Goal: Task Accomplishment & Management: Use online tool/utility

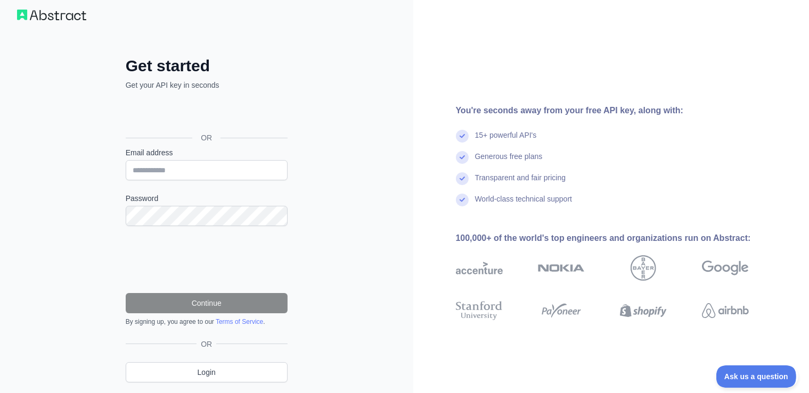
scroll to position [42, 0]
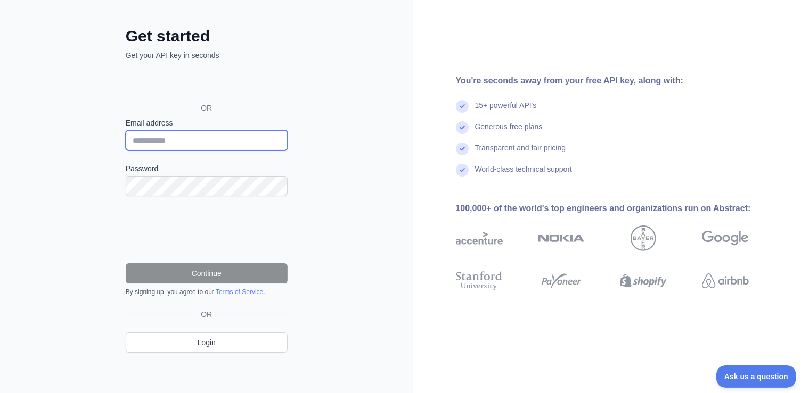
click at [189, 137] on input "Email address" at bounding box center [207, 140] width 162 height 20
click at [103, 220] on div "Get started Get your API key in seconds OR Email address Password Continue By s…" at bounding box center [206, 176] width 413 height 437
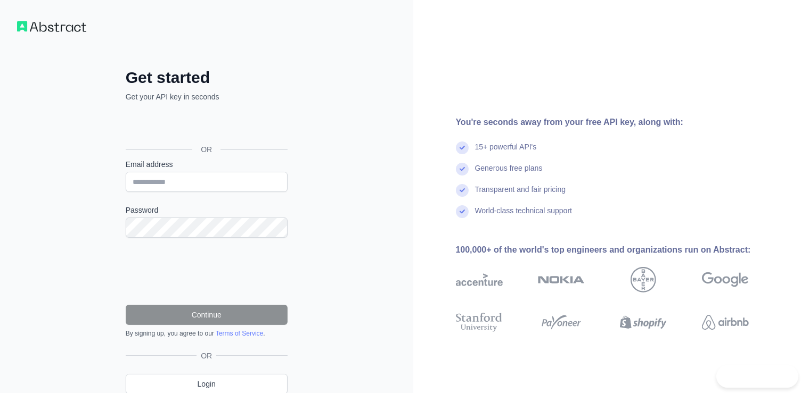
click at [227, 127] on div "Fazer login com o Google. Abre em uma nova guia" at bounding box center [206, 125] width 160 height 23
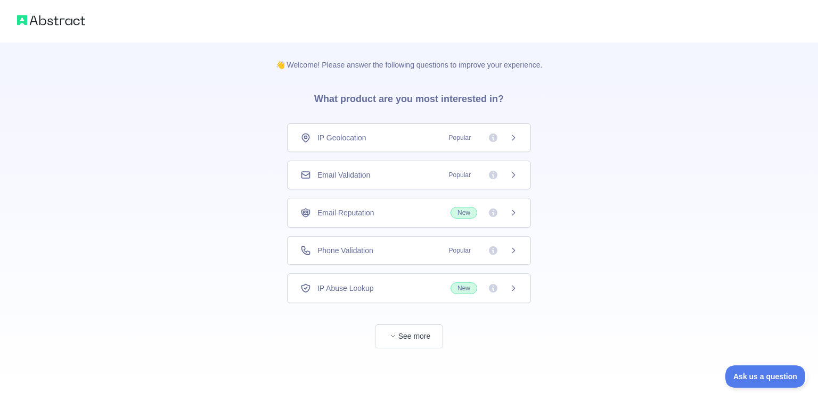
click at [505, 252] on span "Popular" at bounding box center [479, 250] width 75 height 11
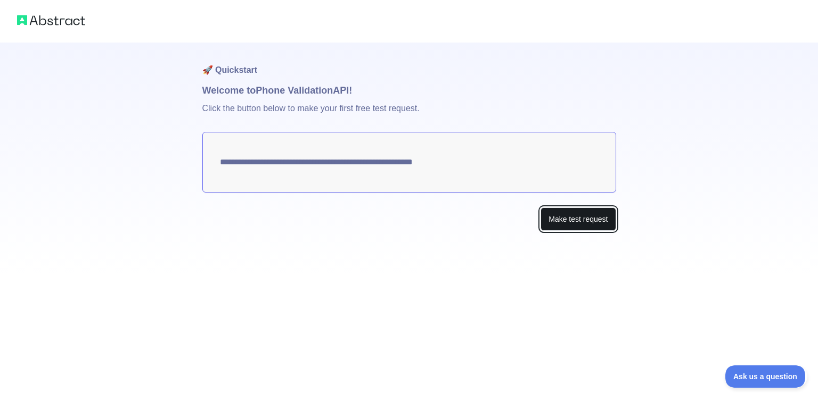
click at [566, 220] on button "Make test request" at bounding box center [577, 220] width 75 height 24
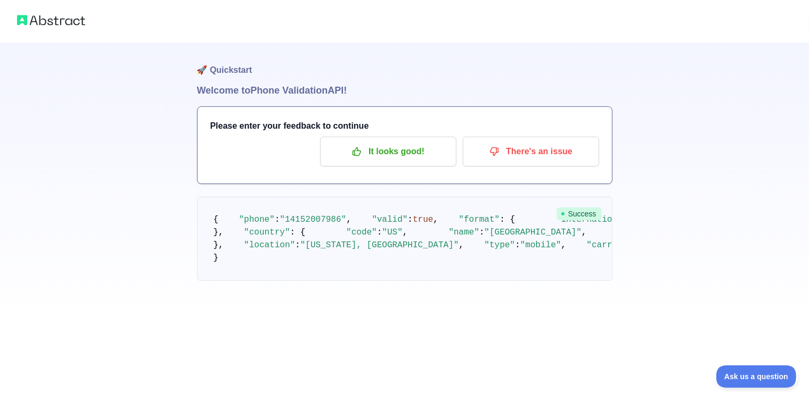
scroll to position [27, 0]
click at [397, 143] on p "It looks good!" at bounding box center [388, 152] width 120 height 18
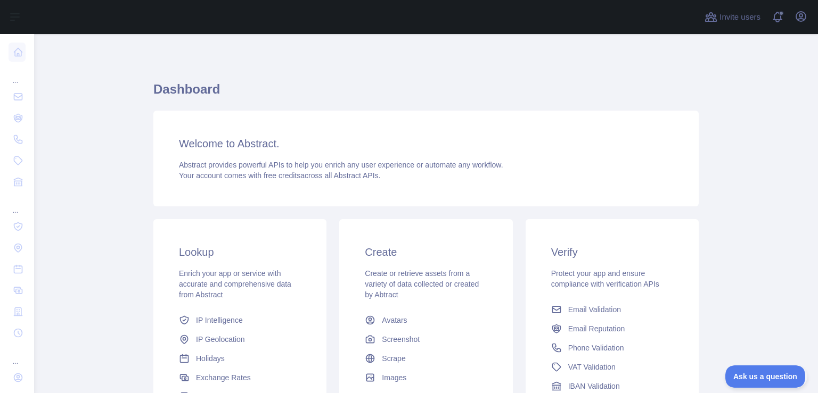
scroll to position [136, 0]
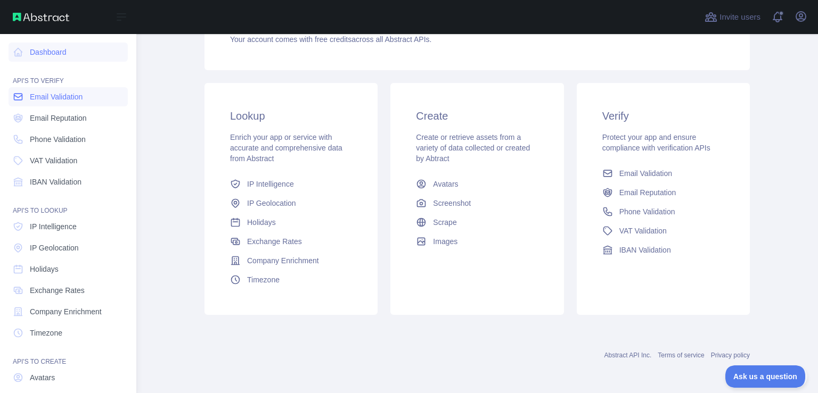
click at [71, 100] on span "Email Validation" at bounding box center [56, 97] width 53 height 11
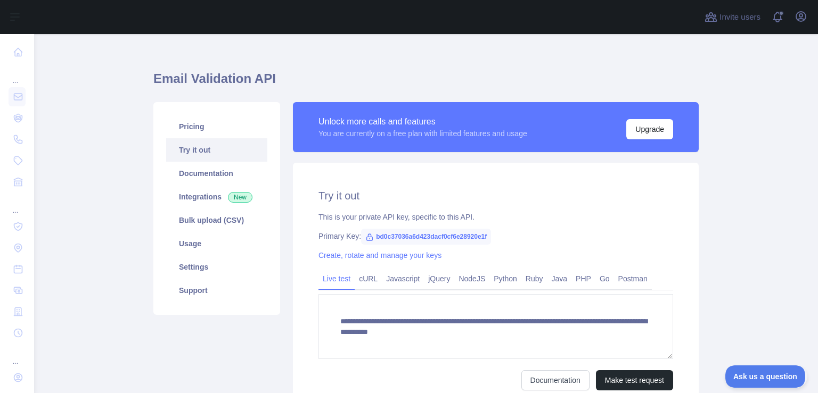
click at [447, 234] on span "bd0c37036a6d423dacf0cf6e28920e1f" at bounding box center [426, 237] width 130 height 16
click at [514, 235] on div "Primary Key: bd0c37036a6d423dacf0cf6e28920e1f" at bounding box center [495, 236] width 354 height 11
drag, startPoint x: 369, startPoint y: 236, endPoint x: 486, endPoint y: 242, distance: 117.8
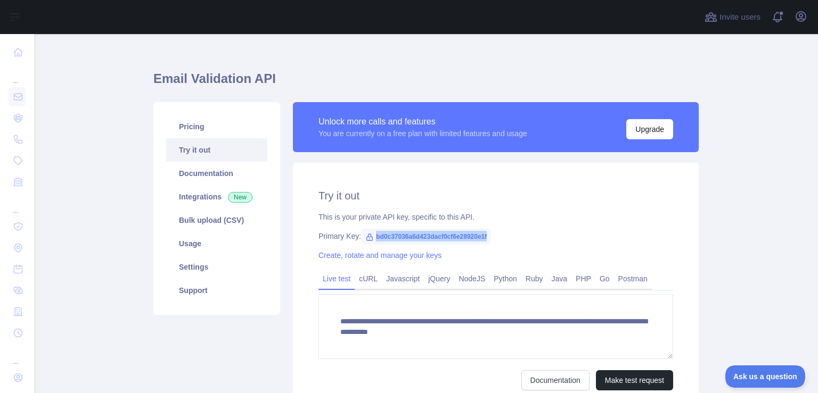
click at [486, 242] on div "**********" at bounding box center [496, 289] width 406 height 253
copy span "bd0c37036a6d423dacf0cf6e28920e1f"
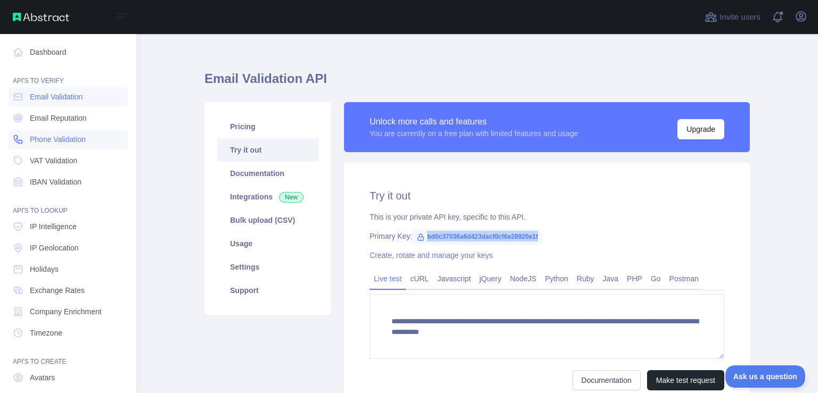
click at [70, 142] on span "Phone Validation" at bounding box center [58, 139] width 56 height 11
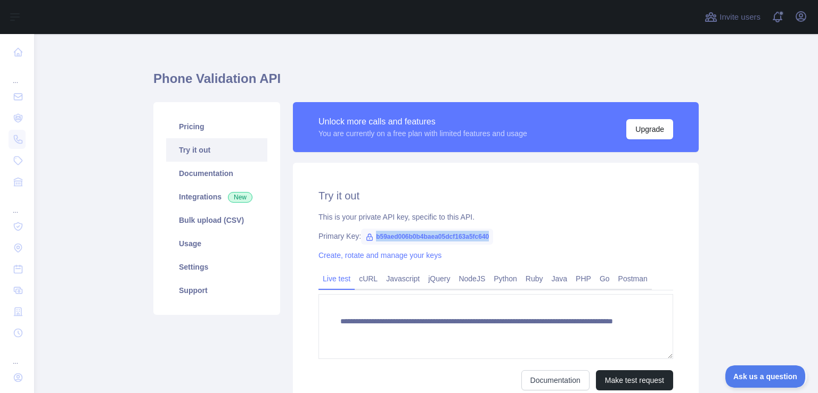
drag, startPoint x: 369, startPoint y: 237, endPoint x: 484, endPoint y: 242, distance: 115.0
click at [484, 242] on span "b59aed006b0b4baea05dcf163a5fc640" at bounding box center [427, 237] width 132 height 16
copy span "b59aed006b0b4baea05dcf163a5fc640"
